Goal: Obtain resource: Obtain resource

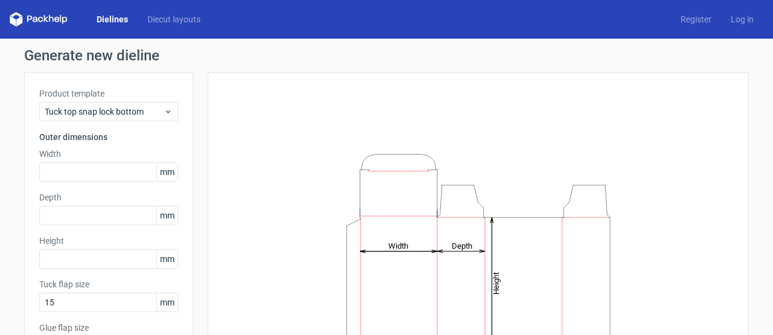
click at [357, 80] on div "Height Depth Width" at bounding box center [478, 267] width 541 height 391
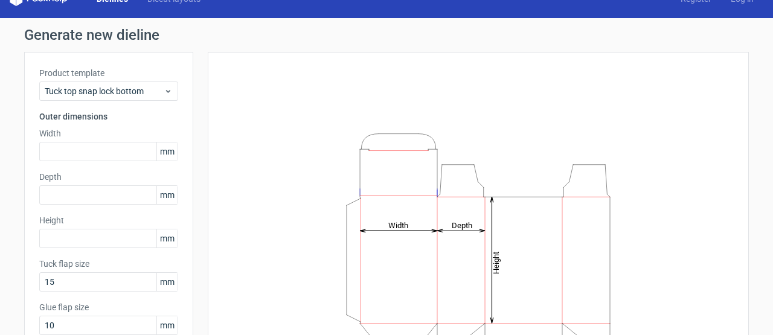
scroll to position [24, 0]
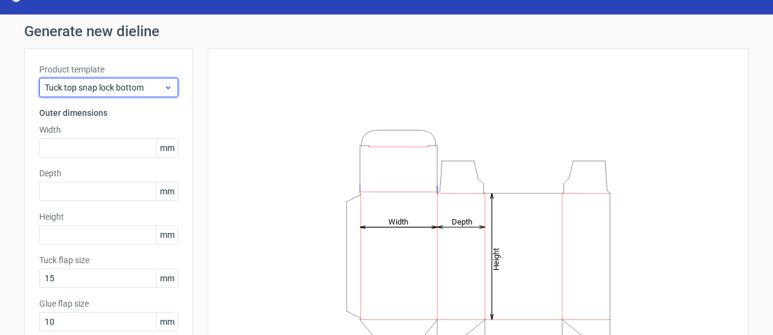
click at [156, 83] on span "Tuck top snap lock bottom" at bounding box center [104, 88] width 119 height 12
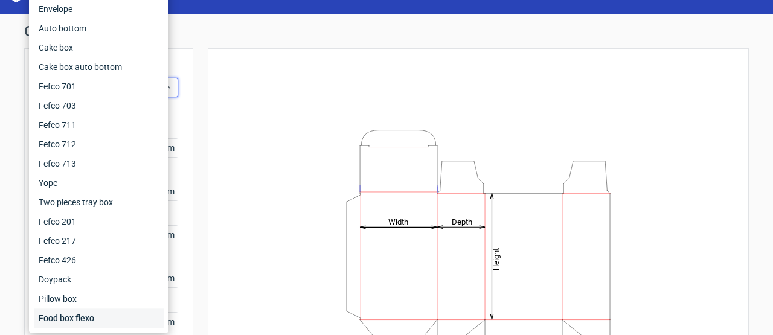
click at [76, 321] on div "Food box flexo" at bounding box center [99, 318] width 130 height 19
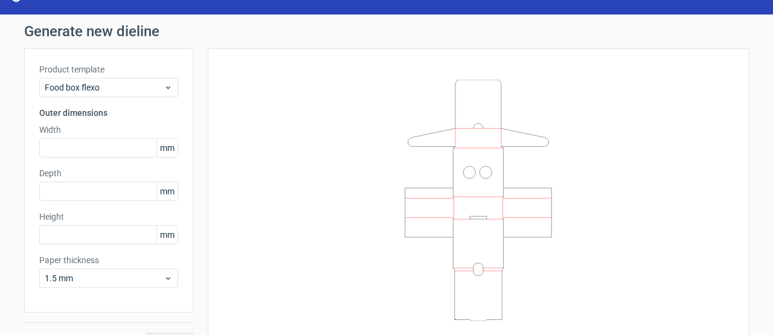
click at [151, 77] on div "Product template Food box flexo" at bounding box center [108, 80] width 139 height 34
click at [164, 88] on icon at bounding box center [168, 88] width 9 height 10
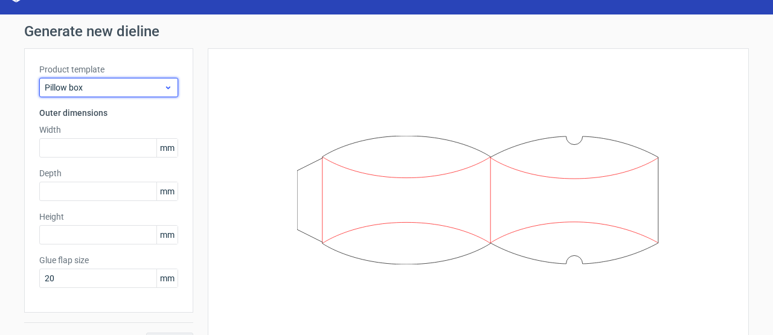
click at [158, 79] on div "Pillow box" at bounding box center [108, 87] width 139 height 19
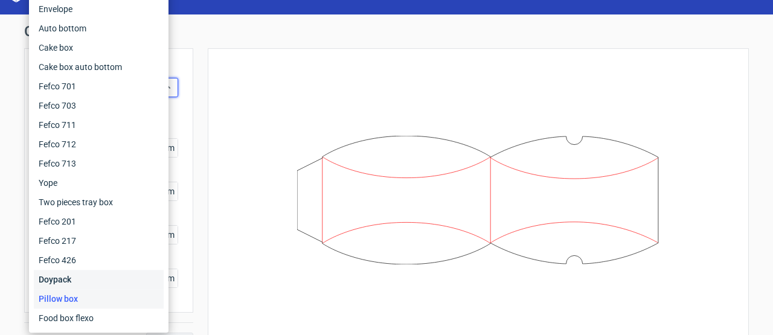
click at [65, 281] on div "Doypack" at bounding box center [99, 279] width 130 height 19
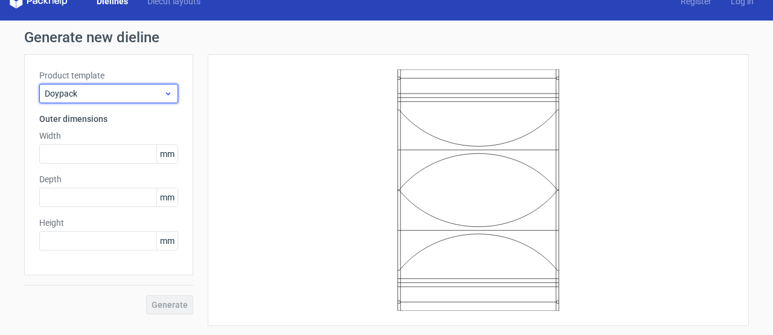
click at [164, 98] on icon at bounding box center [168, 94] width 9 height 10
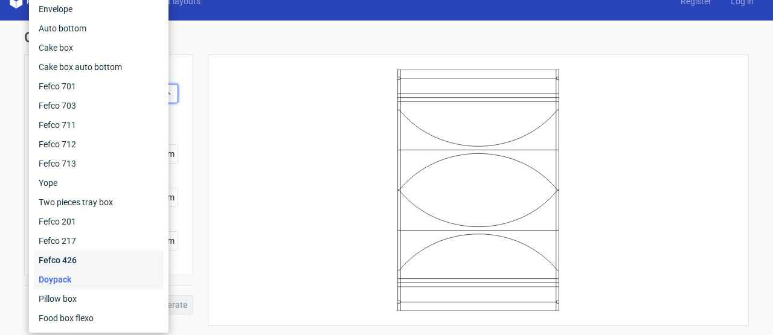
click at [54, 255] on div "Fefco 426" at bounding box center [99, 260] width 130 height 19
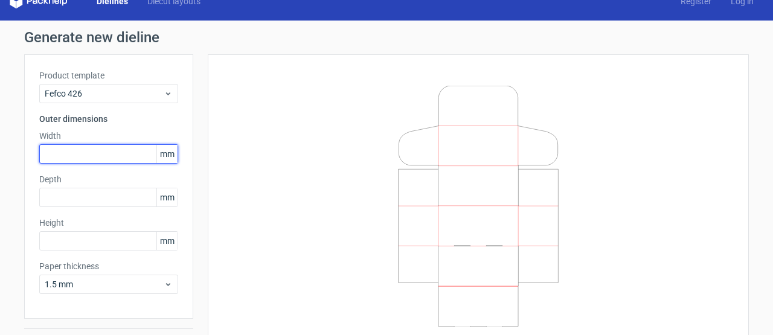
click at [85, 155] on input "text" at bounding box center [108, 153] width 139 height 19
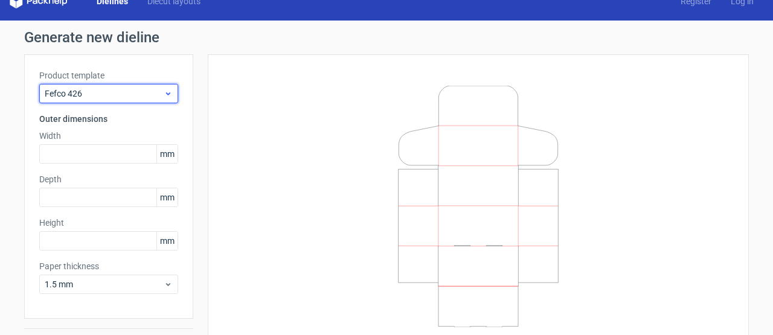
click at [168, 93] on icon at bounding box center [168, 94] width 9 height 10
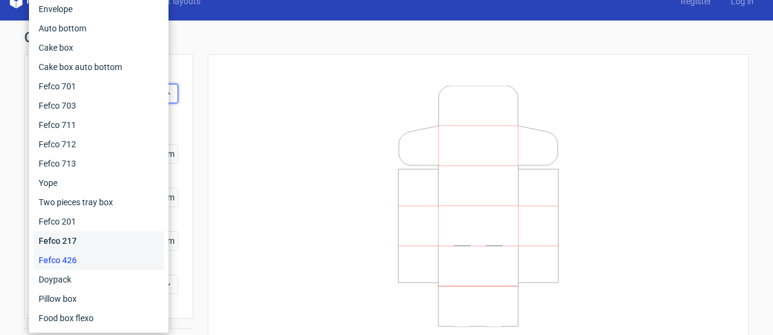
click at [66, 243] on div "Fefco 217" at bounding box center [99, 240] width 130 height 19
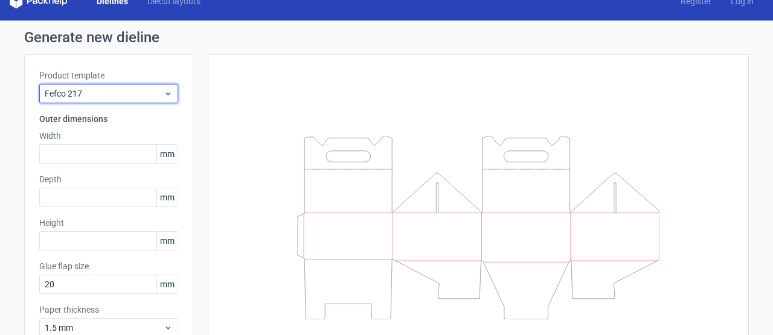
click at [164, 95] on icon at bounding box center [168, 94] width 9 height 10
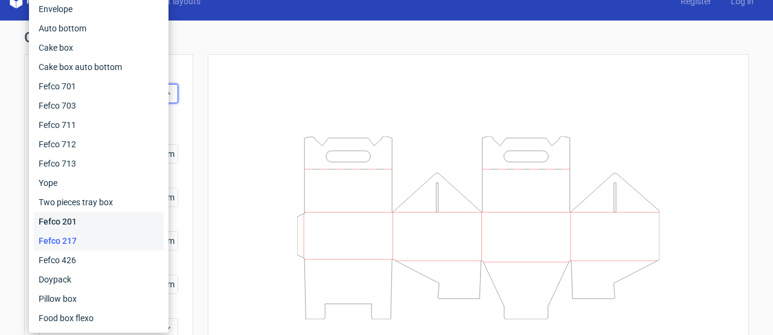
click at [67, 228] on div "Fefco 201" at bounding box center [99, 221] width 130 height 19
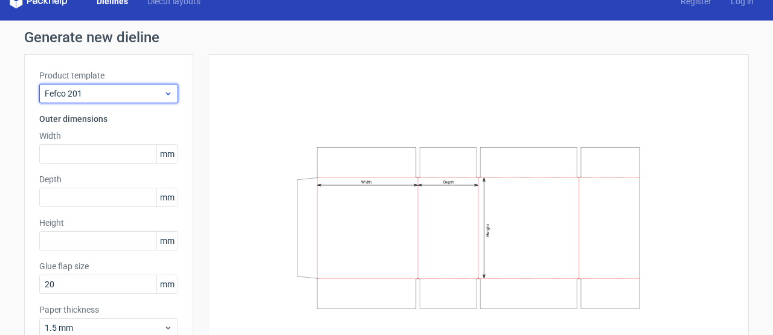
click at [164, 96] on icon at bounding box center [168, 94] width 9 height 10
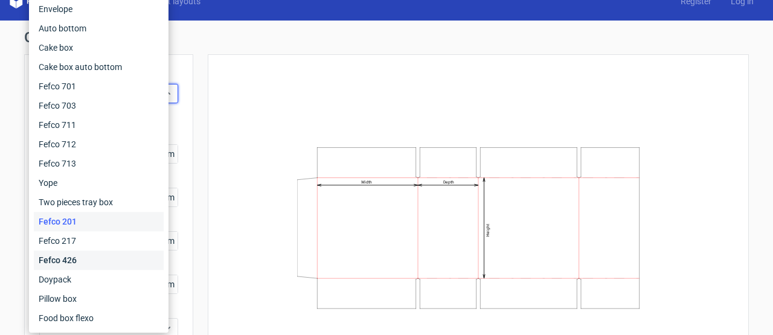
click at [69, 264] on div "Fefco 426" at bounding box center [99, 260] width 130 height 19
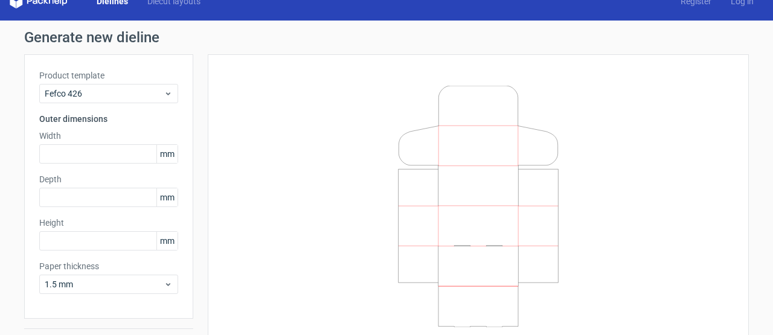
click at [166, 155] on span "mm" at bounding box center [166, 154] width 21 height 18
click at [121, 153] on input "text" at bounding box center [108, 153] width 139 height 19
click at [166, 285] on use at bounding box center [168, 284] width 4 height 3
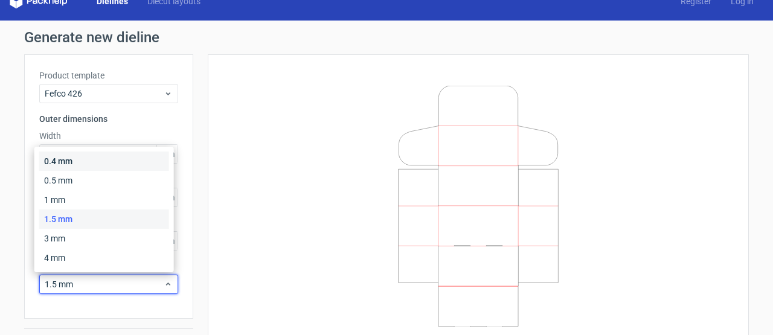
click at [80, 165] on div "0.4 mm" at bounding box center [104, 161] width 130 height 19
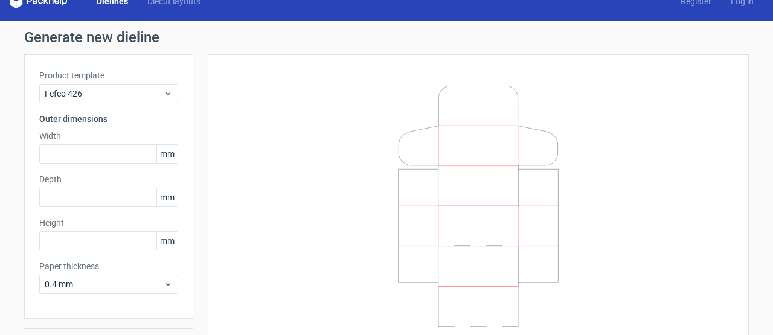
click at [207, 29] on div "Generate new dieline Product template Fefco 426 Outer dimensions Width mm Depth…" at bounding box center [386, 194] width 773 height 347
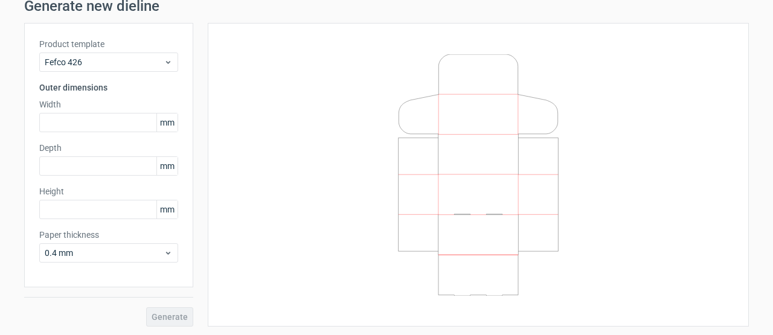
scroll to position [25, 0]
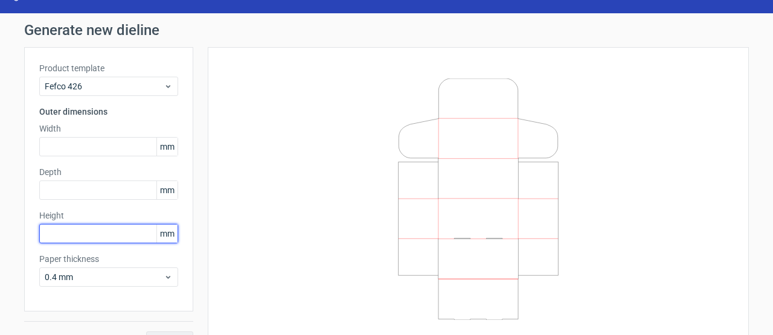
click at [48, 237] on input "text" at bounding box center [108, 233] width 139 height 19
click at [57, 136] on div "Width mm" at bounding box center [108, 140] width 139 height 34
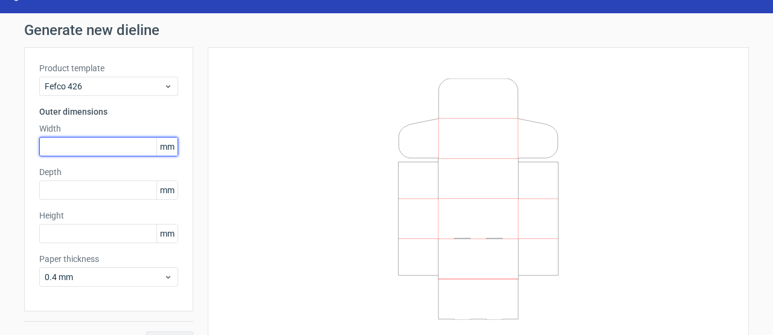
click at [65, 153] on input "text" at bounding box center [108, 146] width 139 height 19
type input "200"
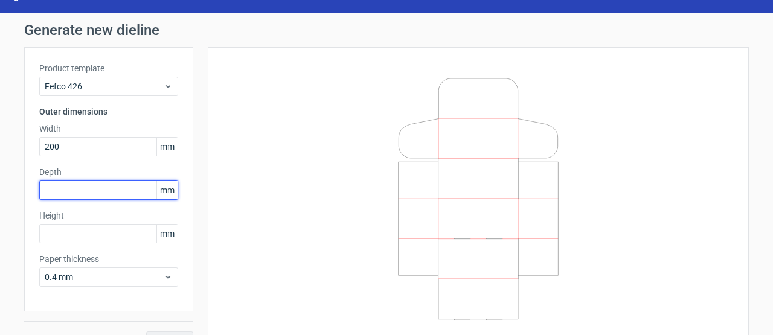
click at [83, 186] on input "text" at bounding box center [108, 190] width 139 height 19
type input "200"
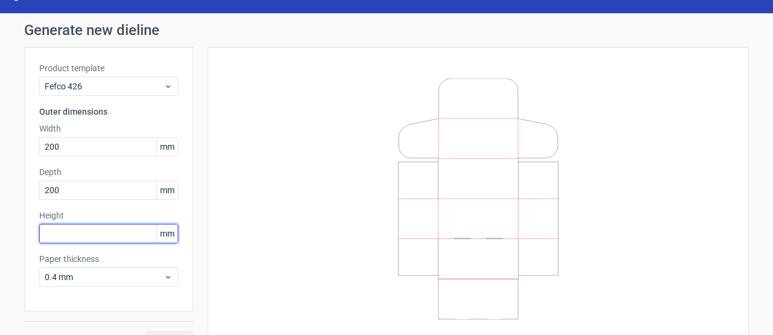
click at [79, 226] on input "text" at bounding box center [108, 233] width 139 height 19
click at [72, 236] on input "4375" at bounding box center [108, 233] width 139 height 19
type input "44"
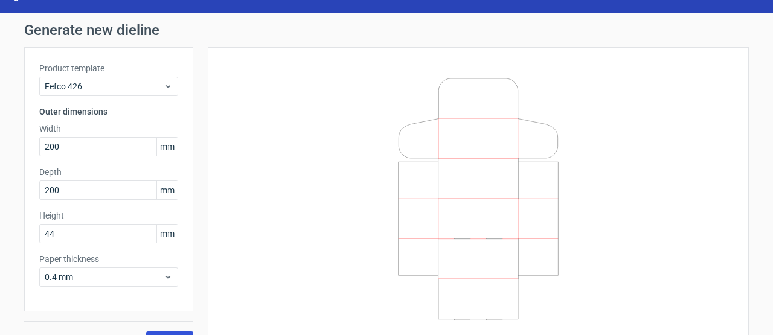
click at [159, 333] on button "Generate" at bounding box center [169, 341] width 47 height 19
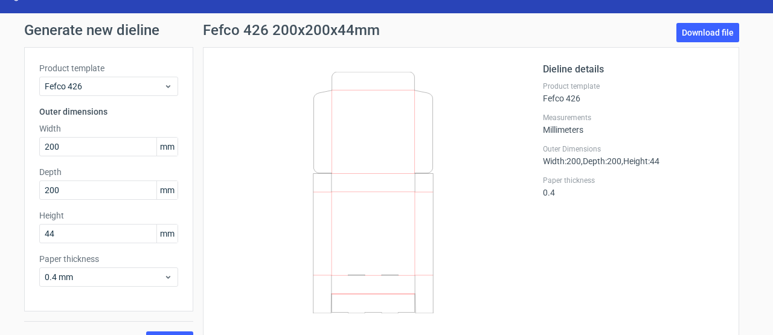
click at [626, 272] on div "Dieline details Product template Fefco 426 Measurements Millimeters Outer Dimen…" at bounding box center [633, 194] width 181 height 264
click at [701, 38] on link "Download file" at bounding box center [707, 32] width 63 height 19
click at [705, 34] on link "Download file" at bounding box center [707, 32] width 63 height 19
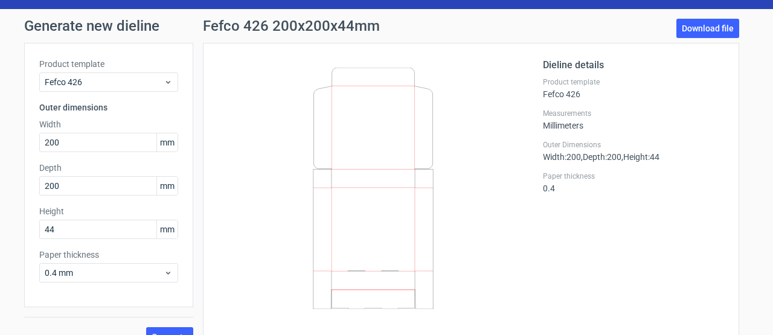
scroll to position [28, 0]
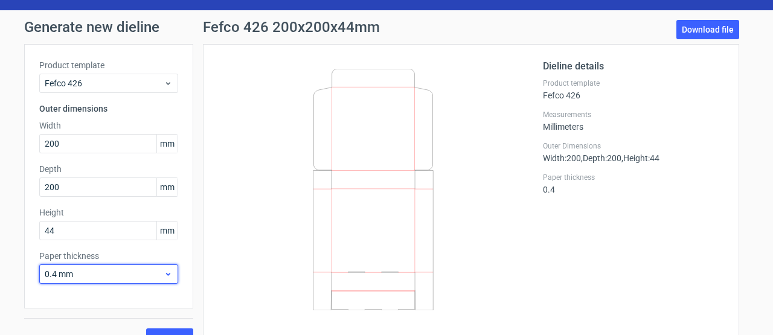
click at [171, 275] on div "0.4 mm" at bounding box center [108, 273] width 139 height 19
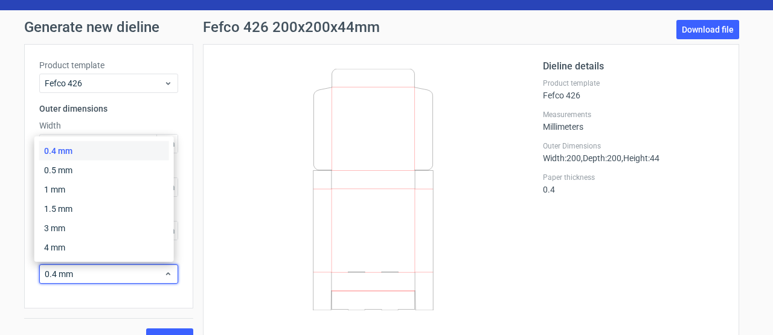
click at [228, 178] on icon at bounding box center [373, 190] width 291 height 242
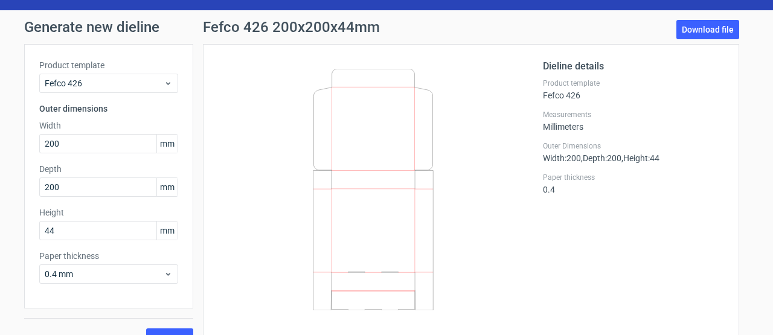
click at [481, 220] on icon at bounding box center [373, 190] width 291 height 242
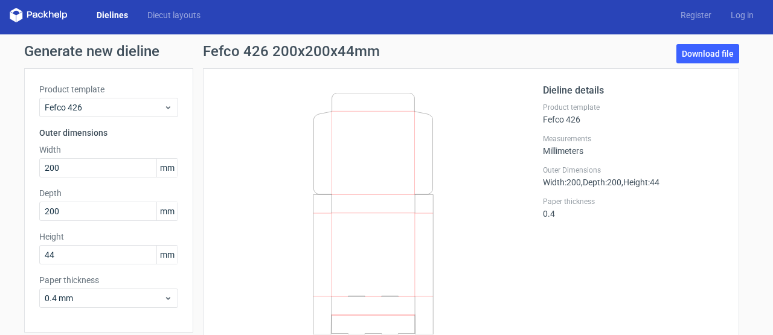
scroll to position [0, 0]
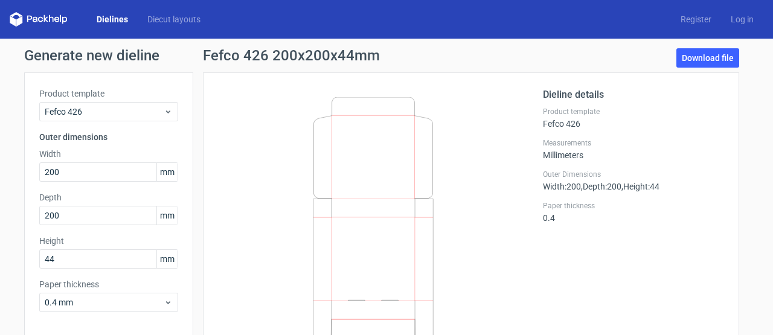
click at [660, 55] on div "Fefco 426 200x200x44mm Download file" at bounding box center [471, 60] width 536 height 24
click at [721, 54] on link "Download file" at bounding box center [707, 57] width 63 height 19
click at [49, 19] on icon at bounding box center [51, 18] width 5 height 7
click at [36, 19] on icon at bounding box center [35, 19] width 5 height 5
click at [158, 17] on link "Diecut layouts" at bounding box center [174, 19] width 72 height 12
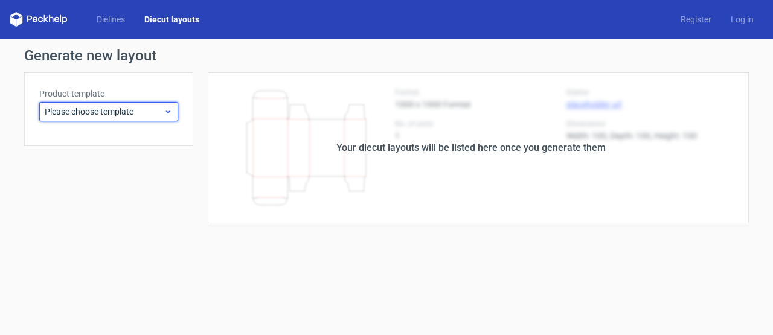
click at [134, 115] on span "Please choose template" at bounding box center [104, 112] width 119 height 12
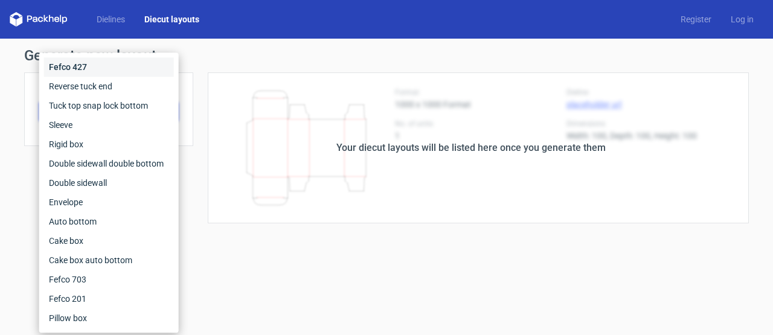
click at [107, 59] on div "Fefco 427" at bounding box center [109, 66] width 130 height 19
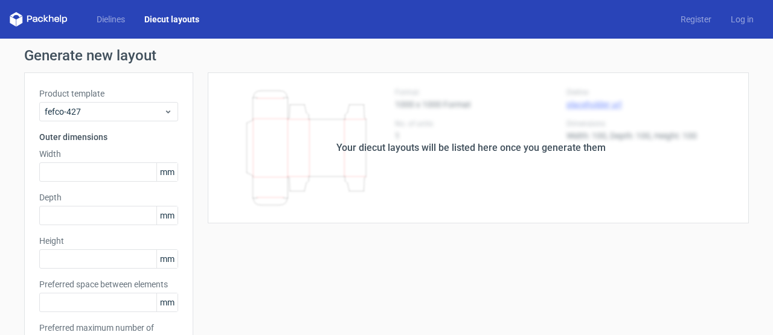
type input "5"
type input "48"
click at [177, 149] on div "Product template Fefco 427 Outer dimensions Width mm Depth mm Height mm Preferr…" at bounding box center [108, 232] width 169 height 320
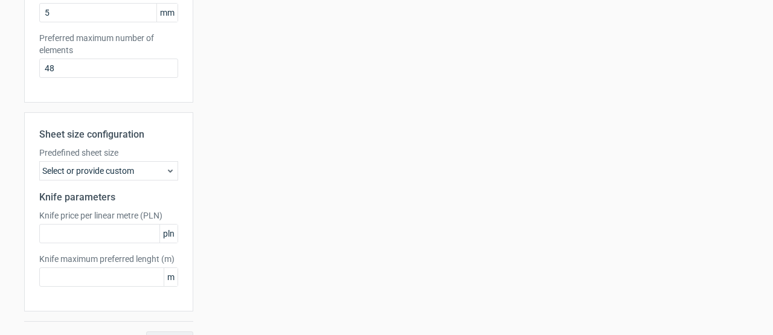
scroll to position [314, 0]
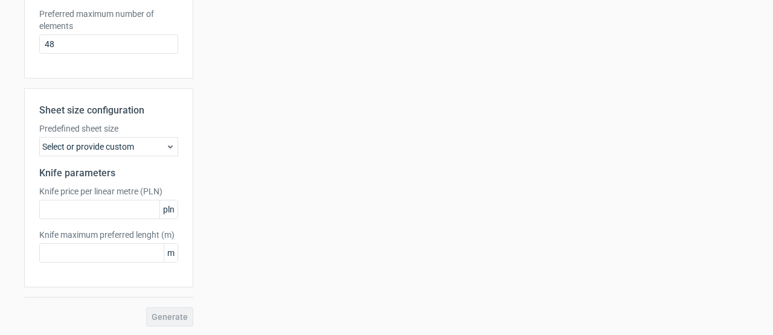
click at [160, 148] on div "Select or provide custom" at bounding box center [108, 146] width 139 height 19
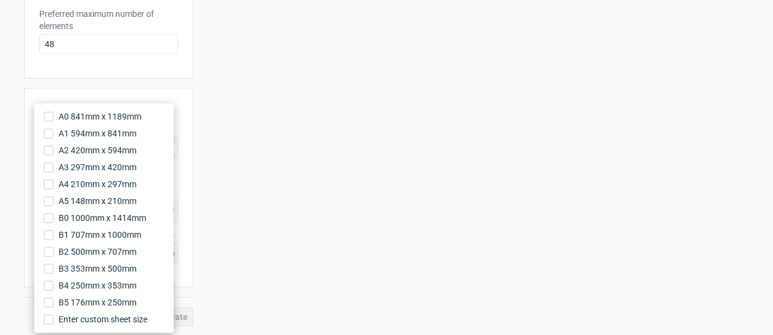
click at [286, 124] on div "Your diecut layouts will be listed here once you generate them Height Depth Wid…" at bounding box center [471, 42] width 556 height 568
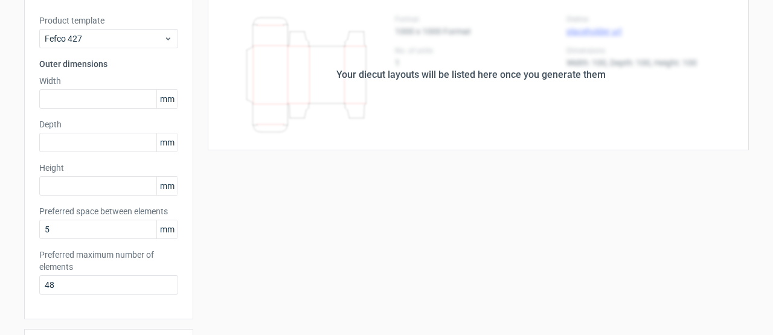
scroll to position [72, 0]
click at [166, 44] on div "Fefco 427" at bounding box center [108, 39] width 139 height 19
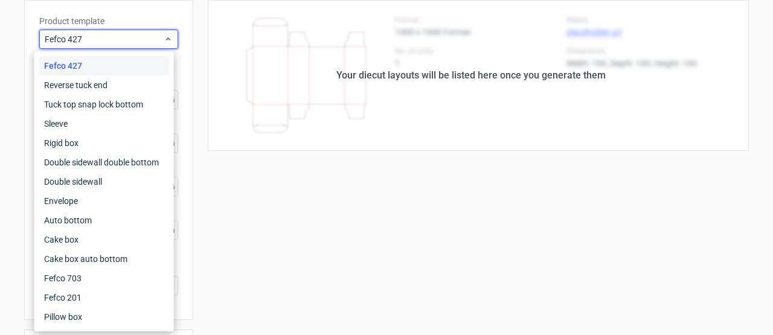
click at [305, 124] on div "Your diecut layouts will be listed here once you generate them" at bounding box center [471, 75] width 556 height 151
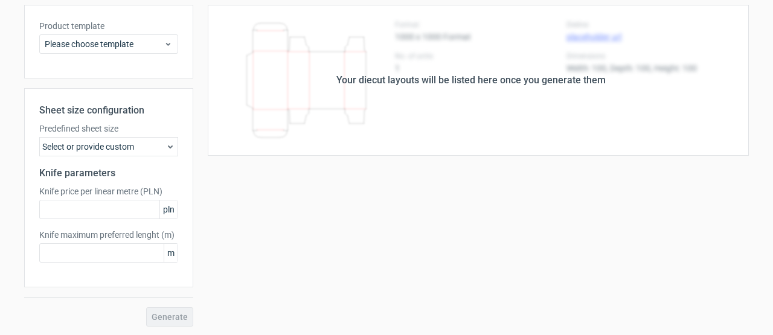
scroll to position [43, 0]
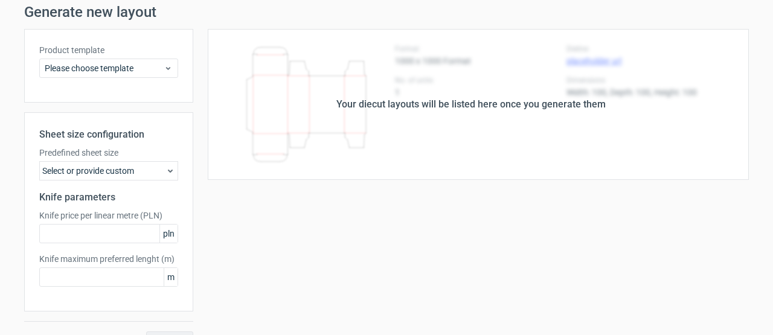
click at [391, 198] on div "Your diecut layouts will be listed here once you generate them Height Depth Wid…" at bounding box center [471, 190] width 556 height 322
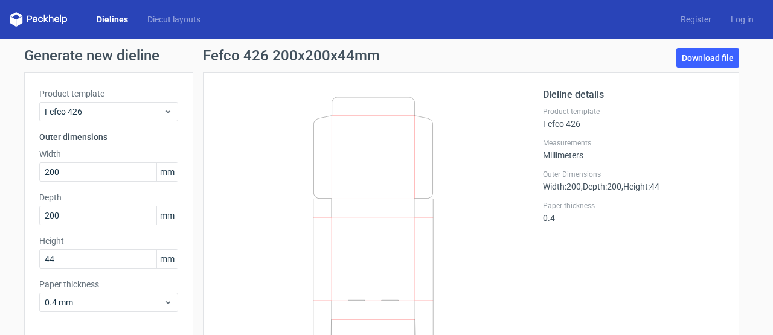
click at [263, 164] on icon at bounding box center [373, 218] width 291 height 242
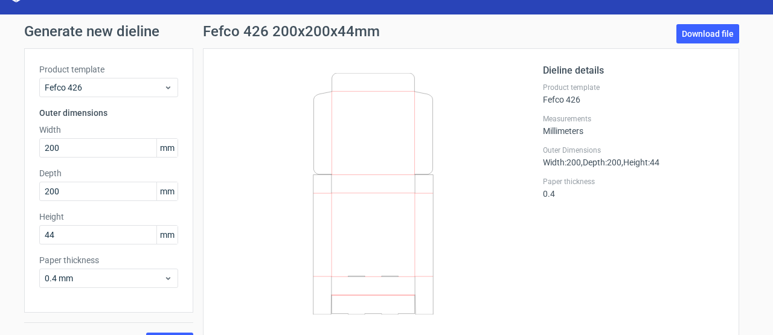
scroll to position [48, 0]
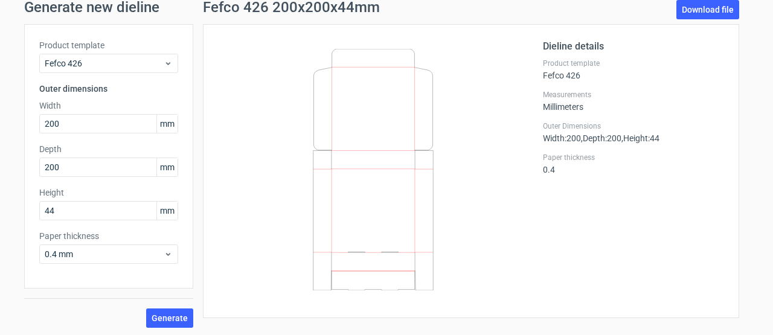
click at [218, 205] on div at bounding box center [380, 171] width 325 height 264
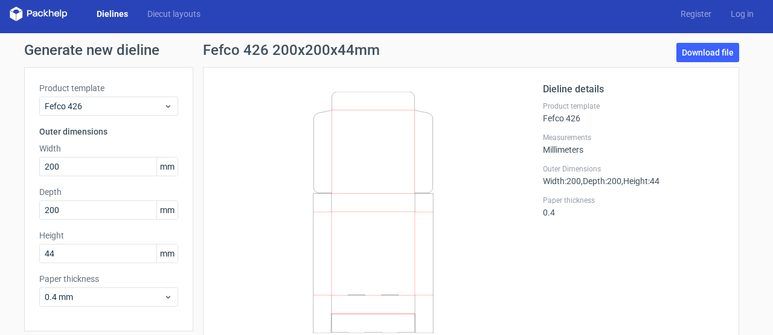
scroll to position [0, 0]
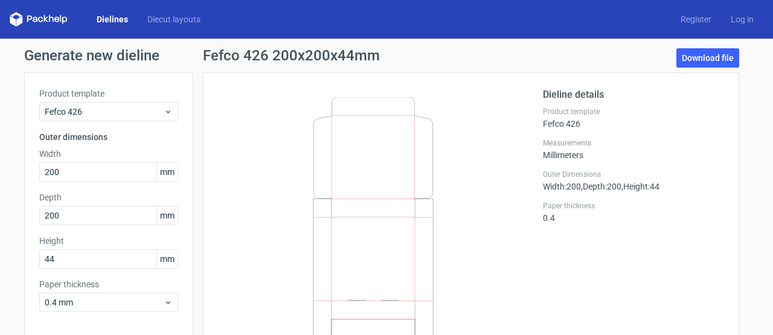
click at [58, 19] on icon at bounding box center [56, 19] width 5 height 5
click at [16, 19] on icon at bounding box center [39, 19] width 58 height 14
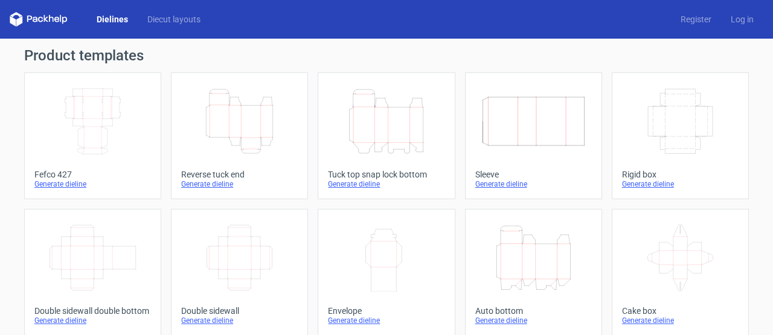
click at [463, 53] on h1 "Product templates" at bounding box center [386, 55] width 725 height 14
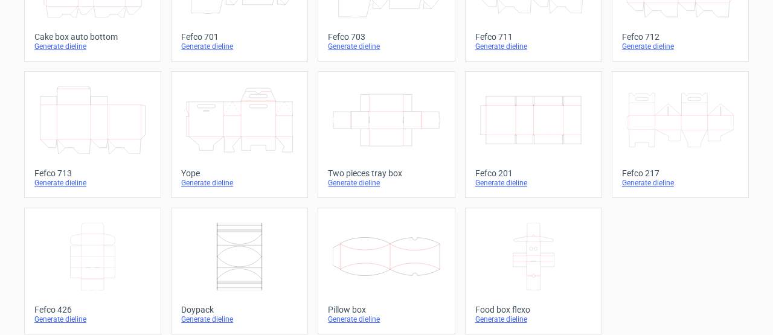
scroll to position [417, 0]
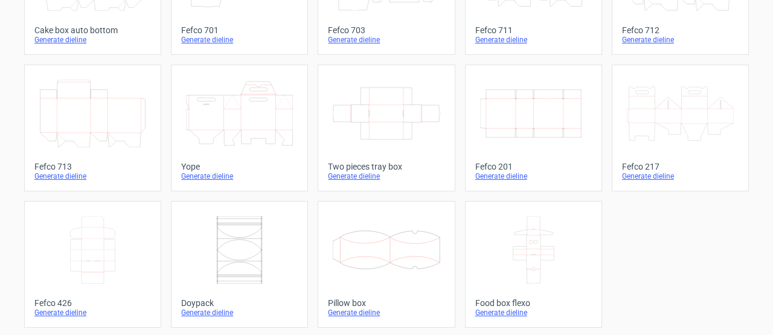
click at [47, 311] on div "Generate dieline" at bounding box center [92, 313] width 117 height 10
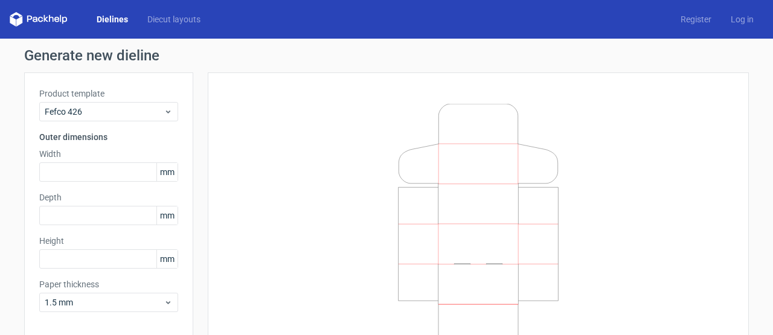
click at [283, 208] on div at bounding box center [478, 225] width 511 height 274
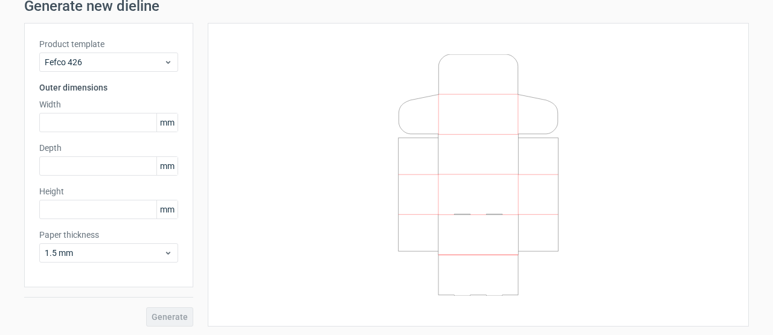
scroll to position [25, 0]
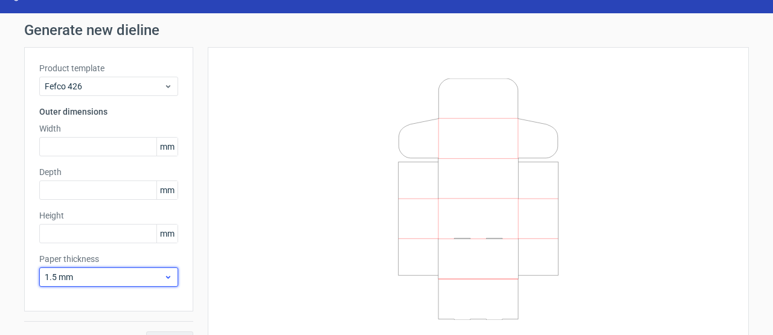
click at [120, 278] on span "1.5 mm" at bounding box center [104, 277] width 119 height 12
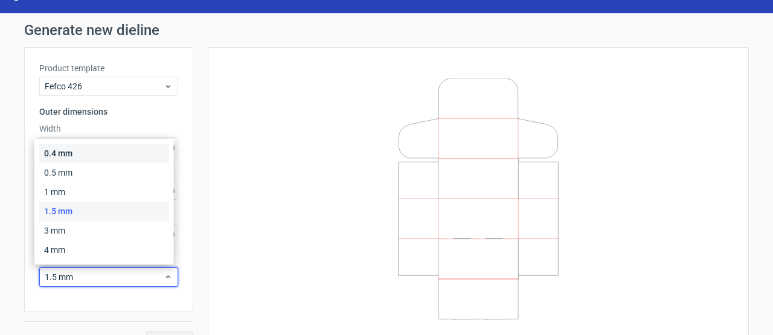
click at [69, 157] on div "0.4 mm" at bounding box center [104, 153] width 130 height 19
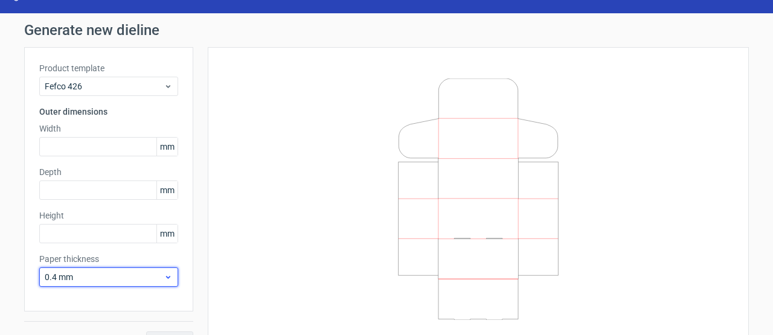
click at [109, 271] on span "0.4 mm" at bounding box center [104, 277] width 119 height 12
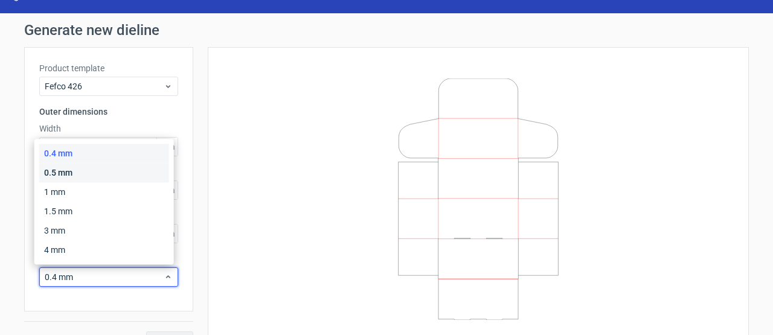
click at [88, 176] on div "0.5 mm" at bounding box center [104, 172] width 130 height 19
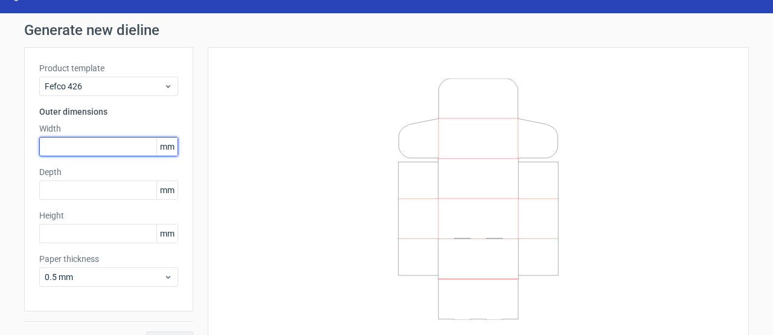
click at [86, 147] on input "text" at bounding box center [108, 146] width 139 height 19
type input "200"
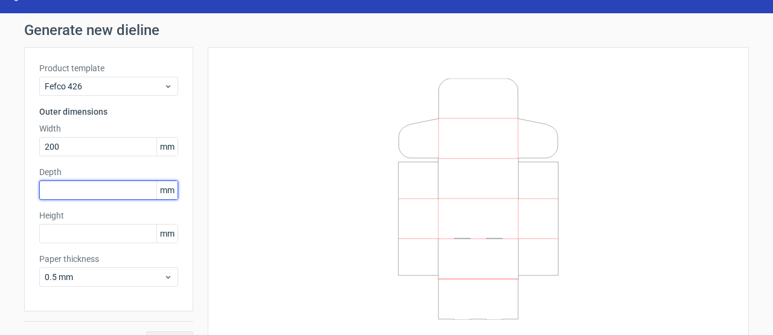
click at [75, 191] on input "text" at bounding box center [108, 190] width 139 height 19
type input "200"
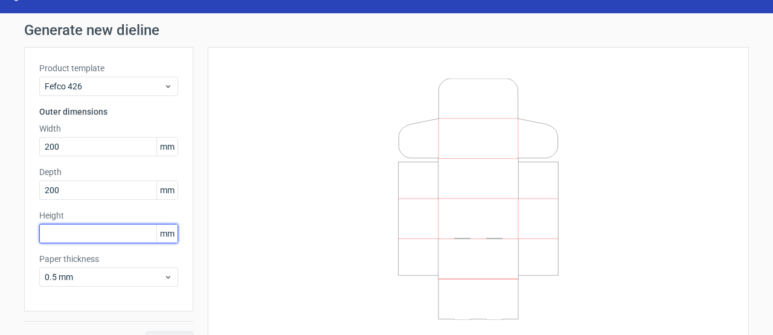
click at [86, 231] on input "text" at bounding box center [108, 233] width 139 height 19
type input "44"
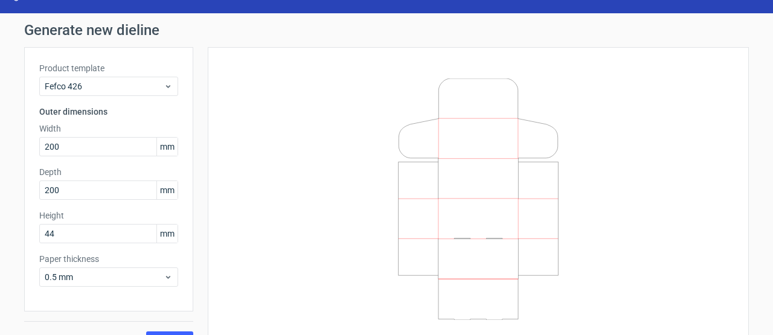
click at [242, 281] on div at bounding box center [478, 199] width 511 height 274
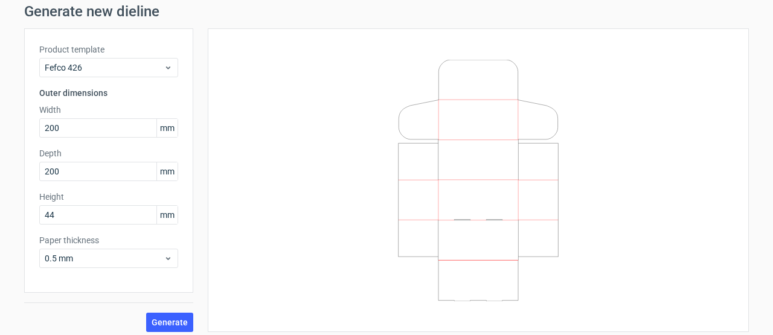
scroll to position [50, 0]
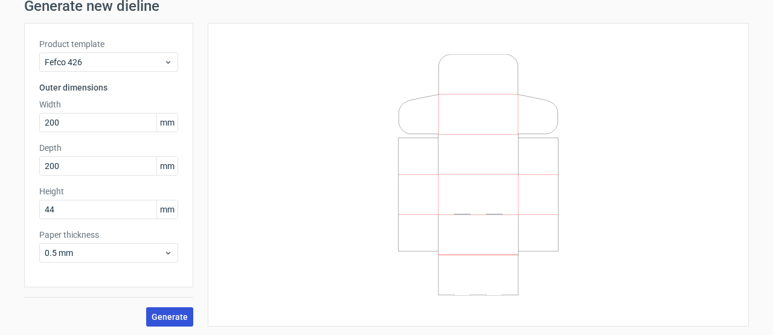
click at [177, 316] on span "Generate" at bounding box center [170, 317] width 36 height 8
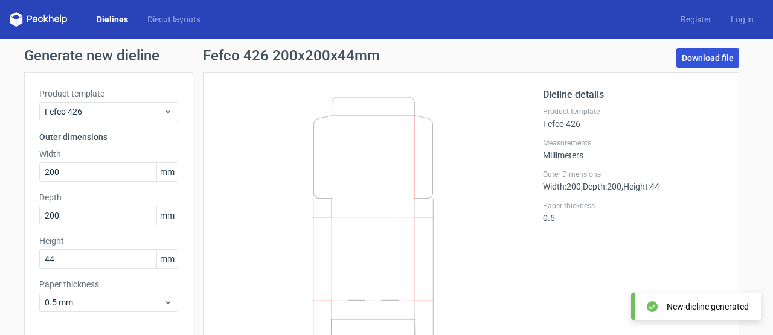
click at [718, 54] on link "Download file" at bounding box center [707, 57] width 63 height 19
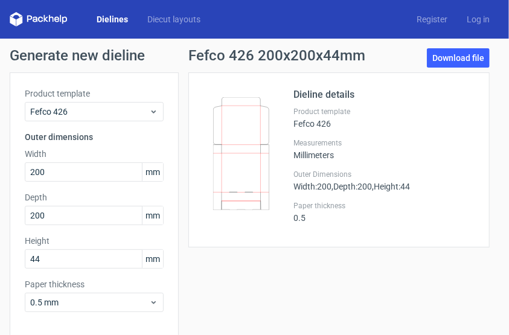
drag, startPoint x: 240, startPoint y: 174, endPoint x: 237, endPoint y: 139, distance: 34.6
click at [237, 139] on icon at bounding box center [241, 153] width 56 height 113
click at [237, 140] on icon at bounding box center [241, 153] width 56 height 113
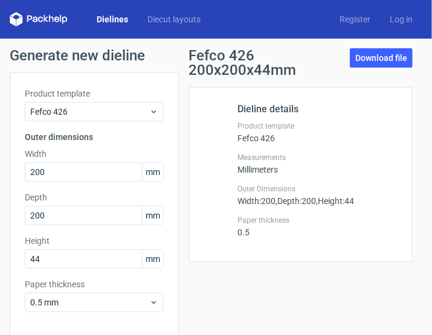
click at [417, 81] on div "Generate new dieline Product template Fefco 426 Outer dimensions Width 200 mm D…" at bounding box center [216, 212] width 432 height 347
click at [347, 14] on link "Register" at bounding box center [355, 19] width 50 height 12
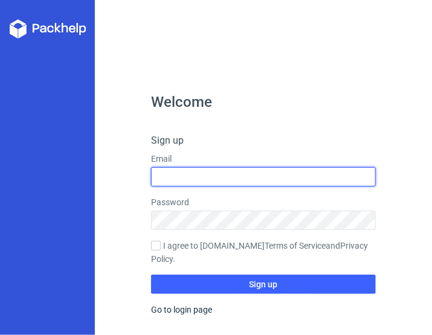
click at [283, 176] on input "text" at bounding box center [263, 176] width 225 height 19
type input "[EMAIL_ADDRESS][DOMAIN_NAME]"
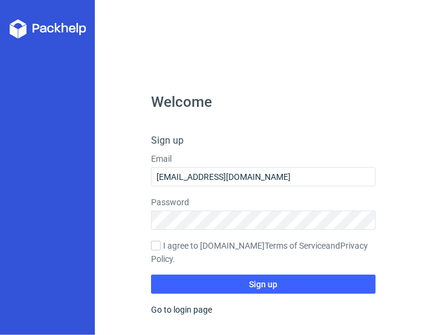
click at [264, 302] on div "Welcome Sign up Email [EMAIL_ADDRESS][DOMAIN_NAME] Password I agree to [DOMAIN_…" at bounding box center [263, 215] width 225 height 240
click at [159, 244] on input "I agree to [DOMAIN_NAME] Terms of Service and Privacy Policy ." at bounding box center [156, 246] width 10 height 10
checkbox input "true"
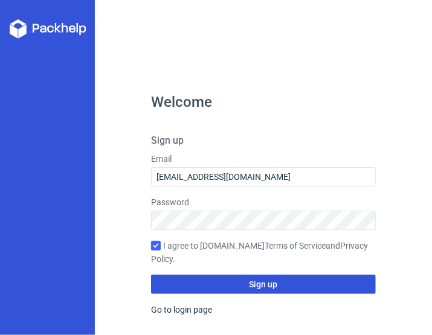
click at [217, 286] on button "Sign up" at bounding box center [263, 284] width 225 height 19
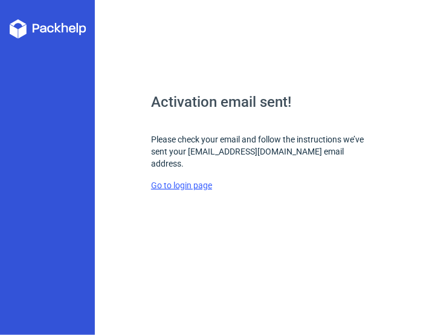
click at [202, 181] on link "Go to login page" at bounding box center [181, 186] width 61 height 10
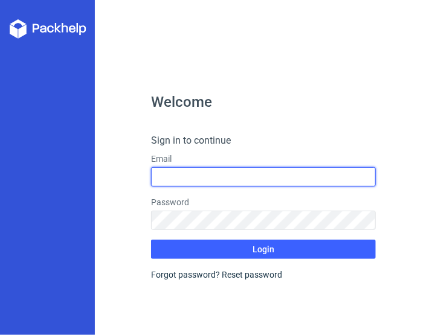
type input "[EMAIL_ADDRESS][DOMAIN_NAME]"
click at [213, 173] on input "[EMAIL_ADDRESS][DOMAIN_NAME]" at bounding box center [263, 176] width 225 height 19
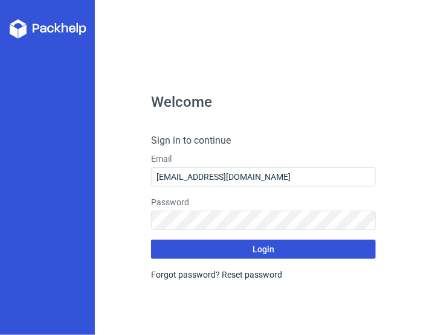
click at [313, 245] on button "Login" at bounding box center [263, 249] width 225 height 19
click at [266, 246] on span "Login" at bounding box center [263, 249] width 22 height 8
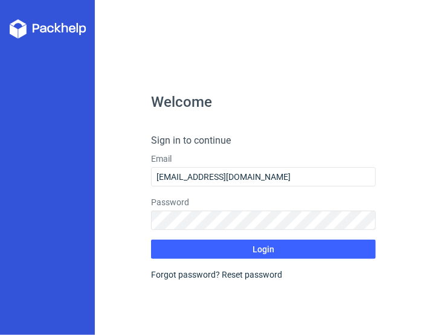
click at [48, 28] on icon at bounding box center [50, 28] width 7 height 7
click at [152, 39] on div "Welcome Sign in to continue Email [EMAIL_ADDRESS][DOMAIN_NAME] Password Login F…" at bounding box center [263, 167] width 337 height 335
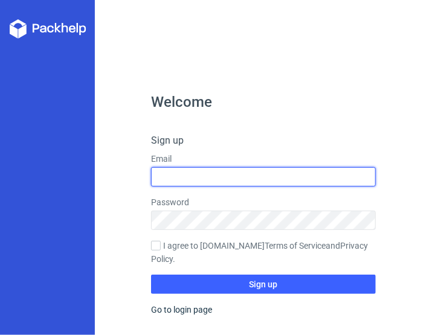
type input "[EMAIL_ADDRESS][DOMAIN_NAME]"
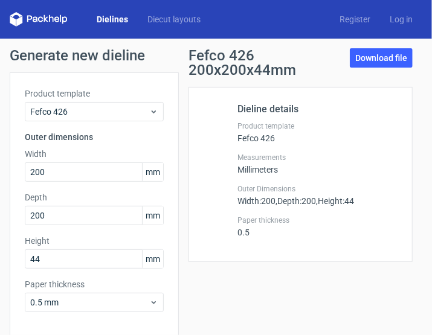
click at [162, 283] on label "Paper thickness" at bounding box center [94, 284] width 139 height 12
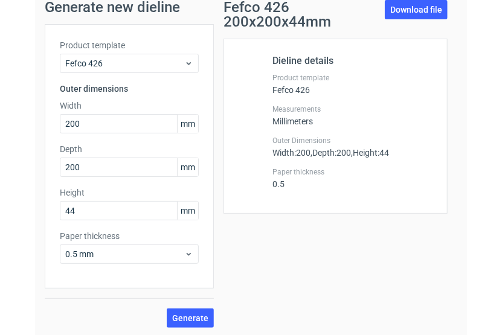
scroll to position [50, 0]
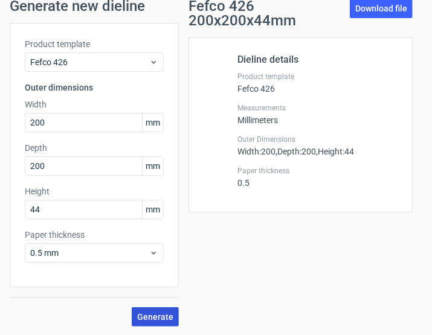
click at [175, 315] on button "Generate" at bounding box center [155, 316] width 47 height 19
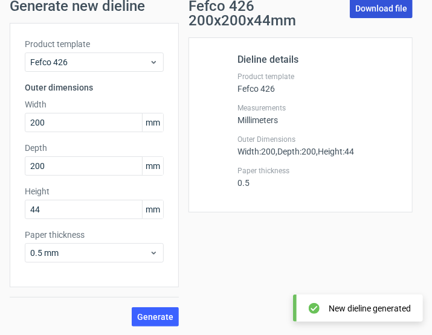
click at [359, 7] on link "Download file" at bounding box center [381, 8] width 63 height 19
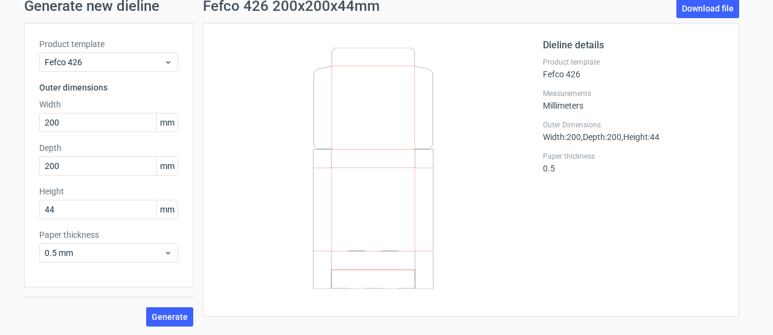
drag, startPoint x: 398, startPoint y: 189, endPoint x: 362, endPoint y: 144, distance: 57.1
click at [362, 144] on icon at bounding box center [373, 169] width 291 height 242
drag, startPoint x: 384, startPoint y: 173, endPoint x: 380, endPoint y: 136, distance: 36.5
click at [380, 136] on icon at bounding box center [373, 169] width 291 height 242
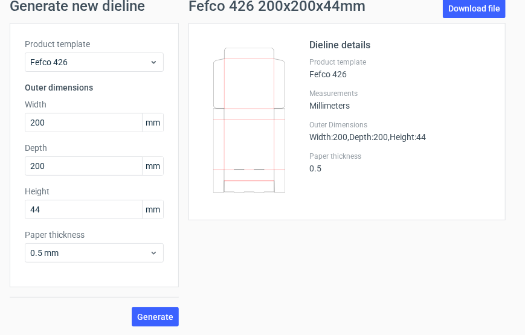
drag, startPoint x: 524, startPoint y: 106, endPoint x: 455, endPoint y: 260, distance: 168.9
click at [455, 260] on div "Fefco 426 200x200x44mm Download file Dieline details Product template Fefco 426…" at bounding box center [347, 163] width 336 height 328
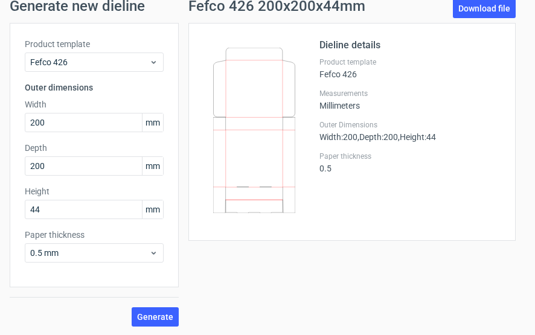
drag, startPoint x: 271, startPoint y: 110, endPoint x: 268, endPoint y: 88, distance: 21.9
click at [268, 88] on icon at bounding box center [254, 130] width 82 height 165
